Goal: Complete application form

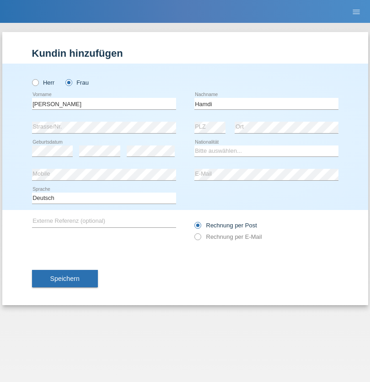
type input "Hamdi"
select select "TN"
select select "C"
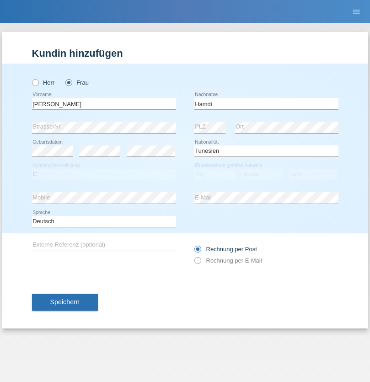
select select "28"
select select "09"
select select "2014"
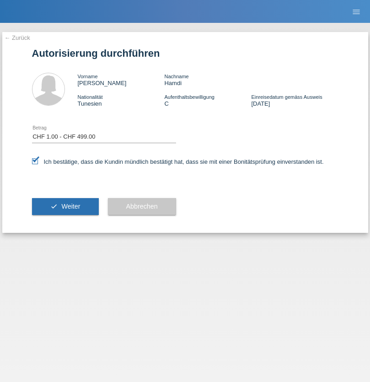
select select "1"
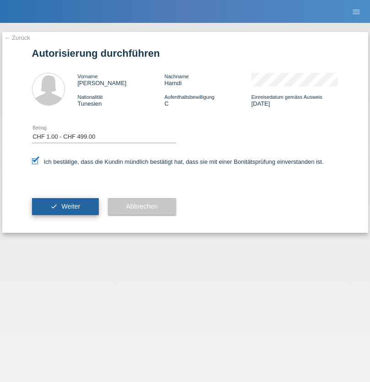
click at [65, 207] on span "Weiter" at bounding box center [70, 206] width 19 height 7
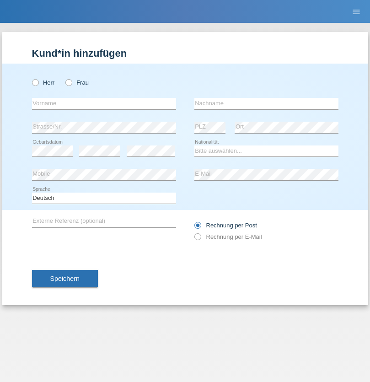
radio input "true"
click at [104, 103] on input "text" at bounding box center [104, 103] width 144 height 11
type input "David"
click at [267, 103] on input "text" at bounding box center [267, 103] width 144 height 11
type input "Senn"
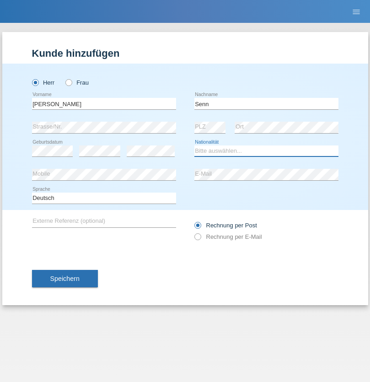
select select "CH"
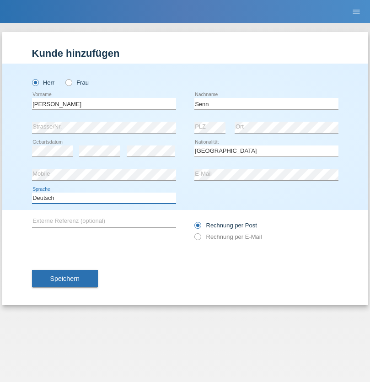
select select "en"
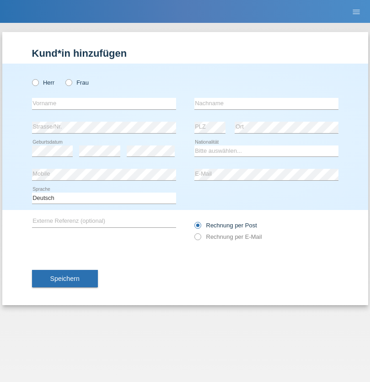
radio input "true"
click at [104, 103] on input "text" at bounding box center [104, 103] width 144 height 11
type input "[PERSON_NAME]"
click at [267, 103] on input "text" at bounding box center [267, 103] width 144 height 11
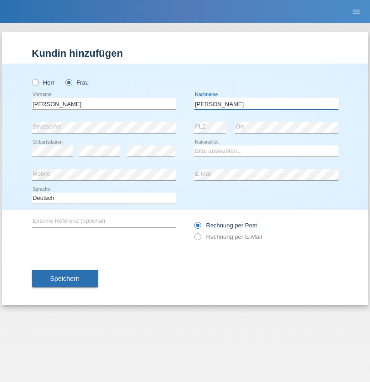
type input "[PERSON_NAME]"
select select "PH"
select select "C"
select select "23"
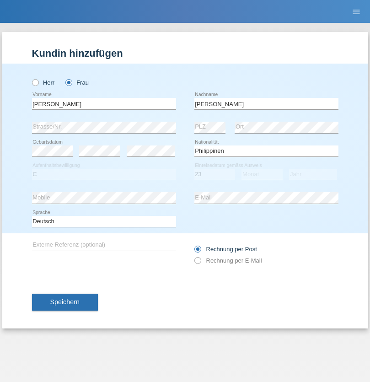
select select "12"
select select "1982"
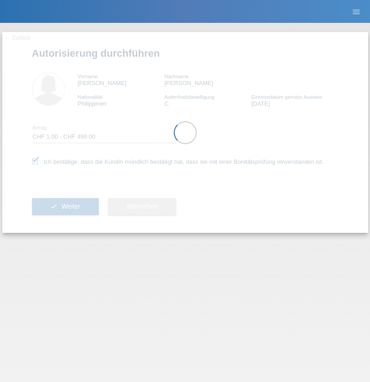
select select "1"
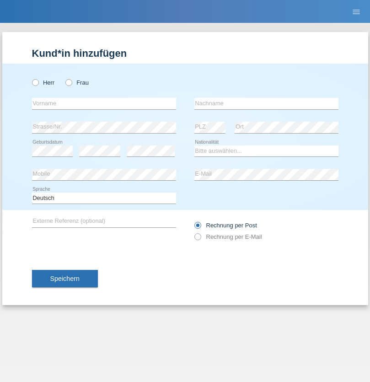
radio input "true"
click at [104, 103] on input "text" at bounding box center [104, 103] width 144 height 11
type input "Iago peter janis"
click at [267, 103] on input "text" at bounding box center [267, 103] width 144 height 11
type input "Tissieres"
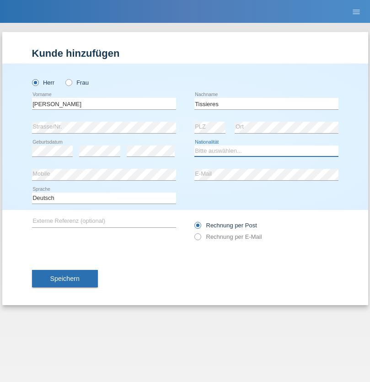
select select "CH"
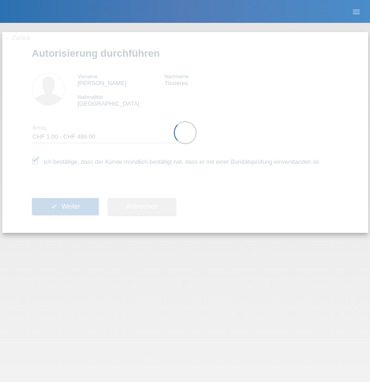
select select "1"
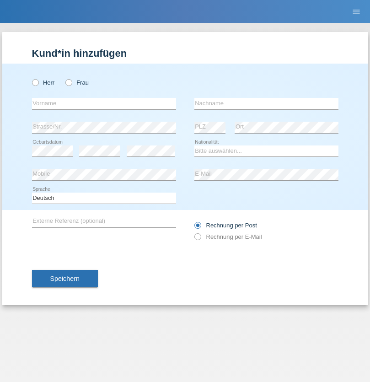
radio input "true"
click at [104, 103] on input "text" at bounding box center [104, 103] width 144 height 11
type input "[PERSON_NAME]"
click at [267, 103] on input "text" at bounding box center [267, 103] width 144 height 11
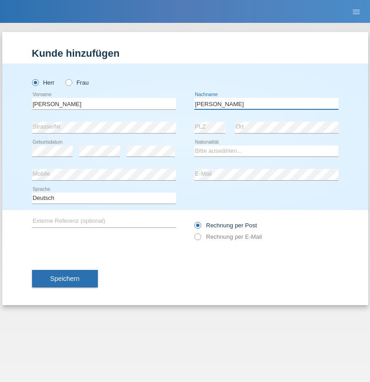
type input "[PERSON_NAME]"
select select "SK"
select select "C"
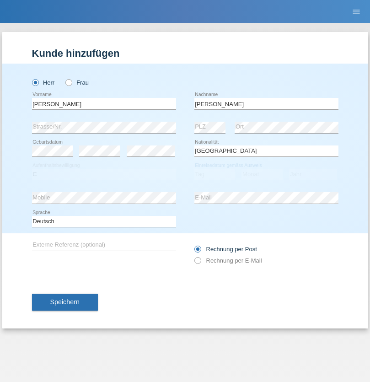
select select "23"
select select "07"
select select "2017"
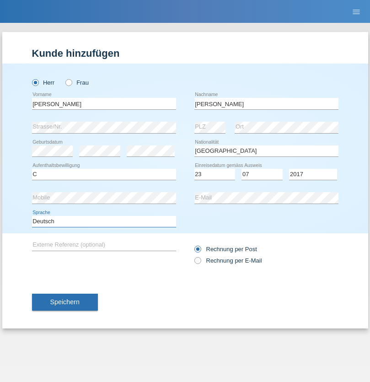
select select "en"
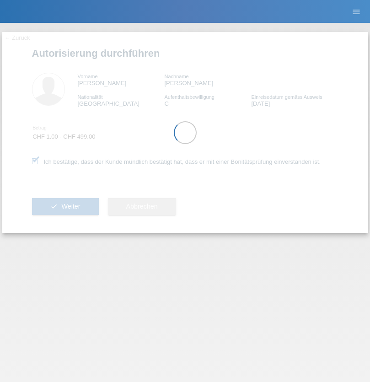
select select "1"
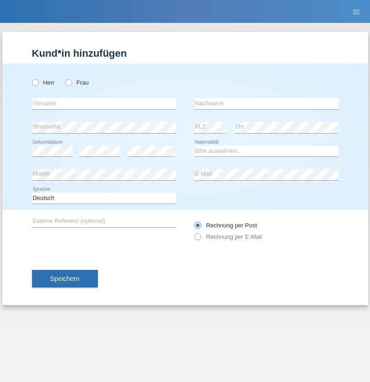
radio input "true"
click at [104, 103] on input "text" at bounding box center [104, 103] width 144 height 11
type input "[DEMOGRAPHIC_DATA]"
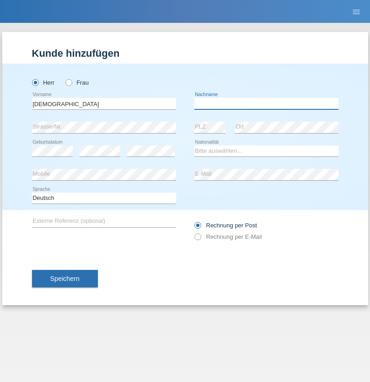
click at [267, 103] on input "text" at bounding box center [267, 103] width 144 height 11
type input "Imeri"
select select "MK"
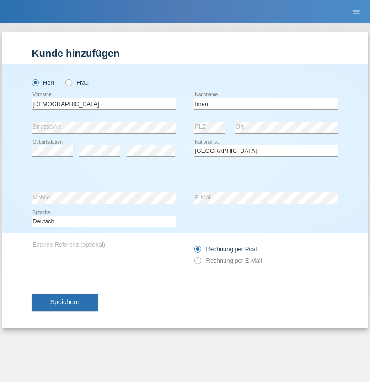
select select "C"
select select "06"
select select "09"
select select "2003"
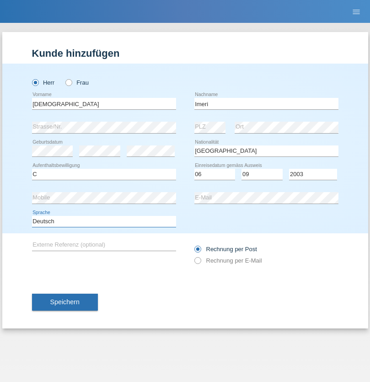
select select "en"
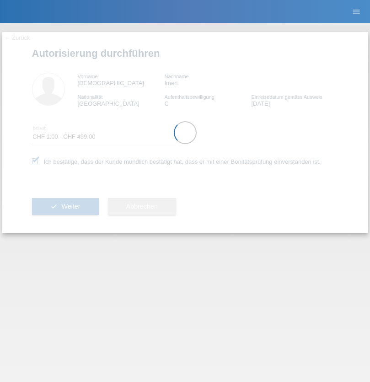
select select "1"
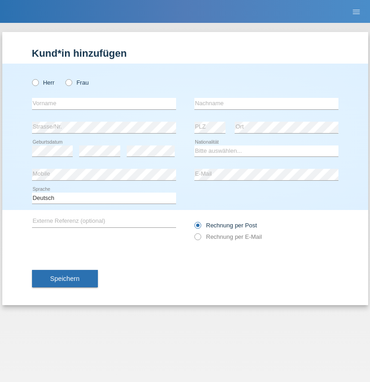
radio input "true"
select select "DE"
select select "C"
select select "07"
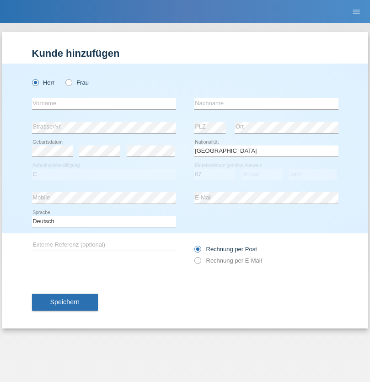
select select "11"
select select "1972"
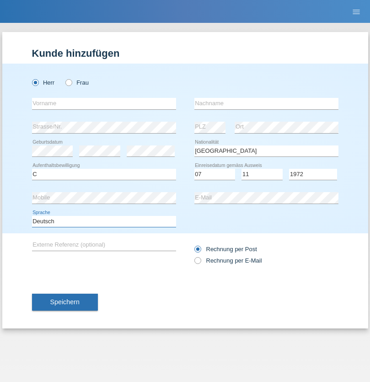
select select "en"
